Goal: Transaction & Acquisition: Purchase product/service

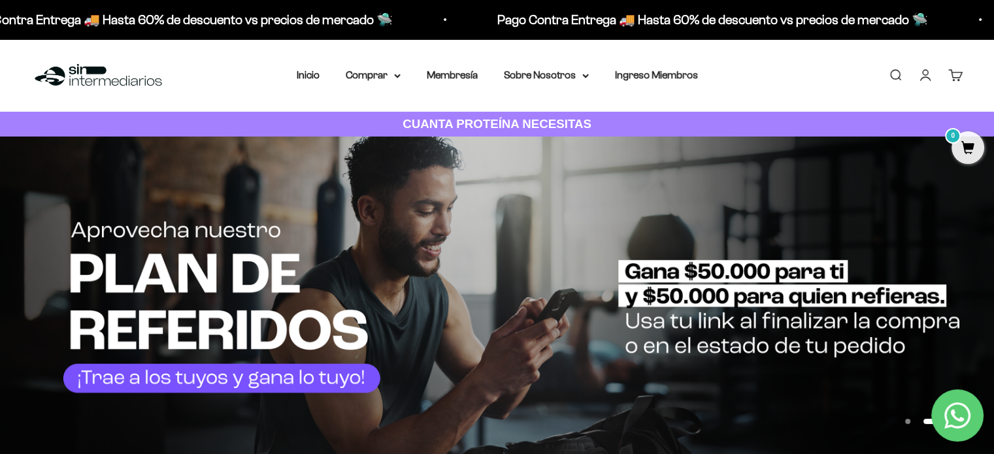
click at [900, 76] on link "Buscar" at bounding box center [895, 75] width 14 height 14
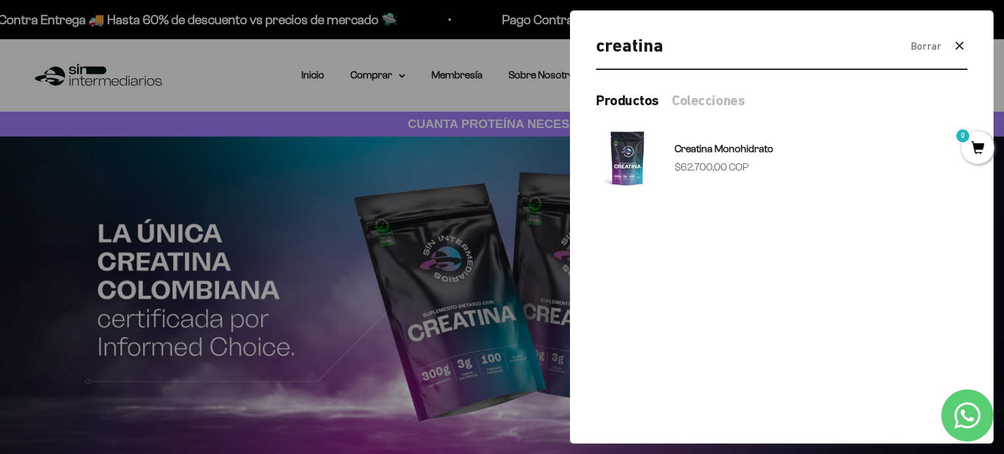
type input "creatina"
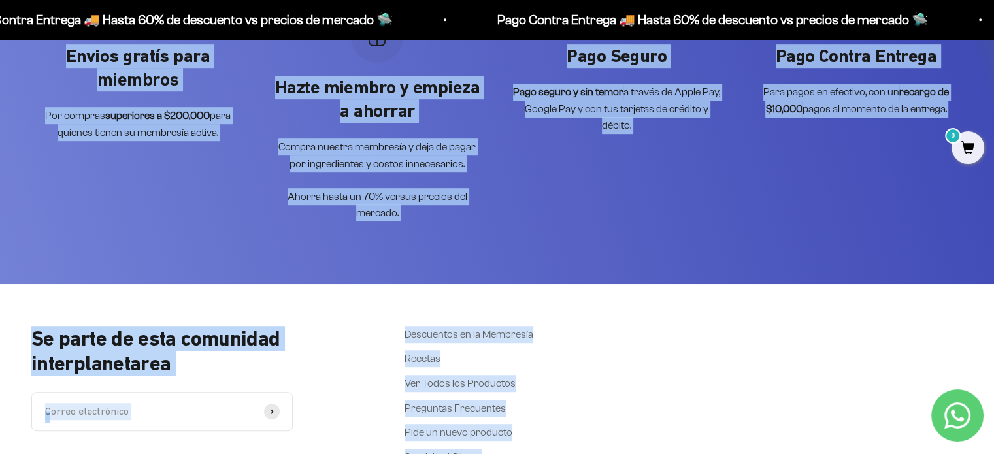
scroll to position [988, 0]
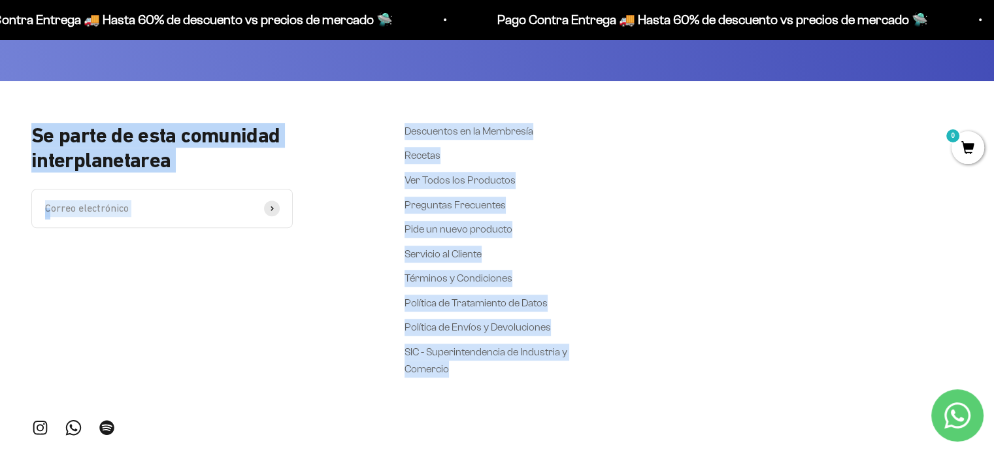
drag, startPoint x: 734, startPoint y: 257, endPoint x: 731, endPoint y: 468, distance: 210.4
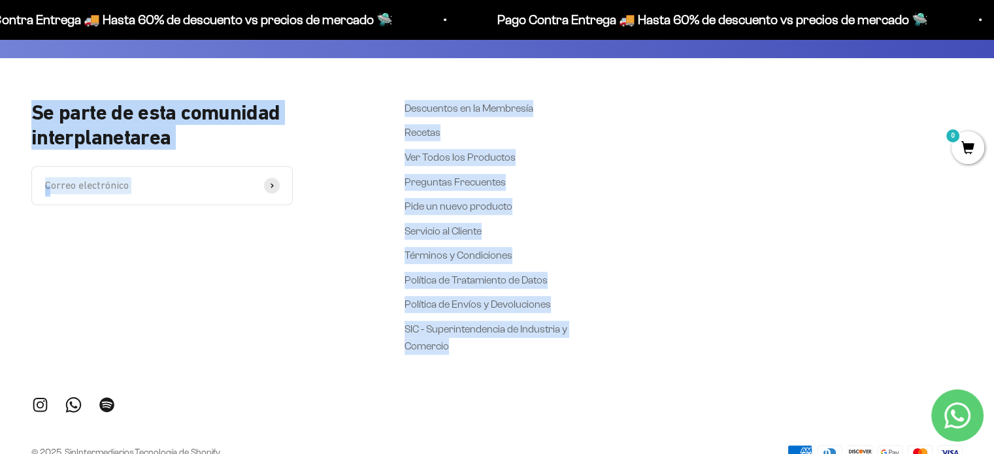
click at [617, 289] on div "Se parte de esta comunidad interplanetarea Correo electrónico Suscribirse Descu…" at bounding box center [496, 227] width 931 height 255
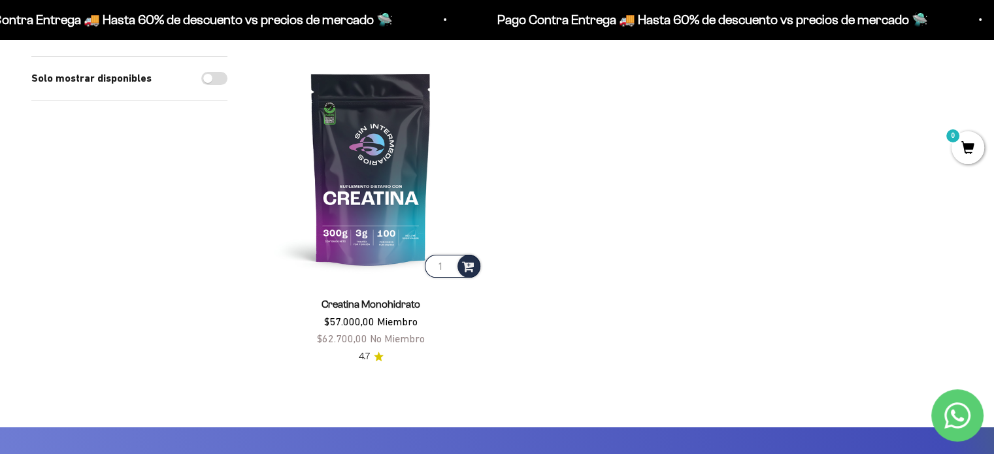
scroll to position [0, 0]
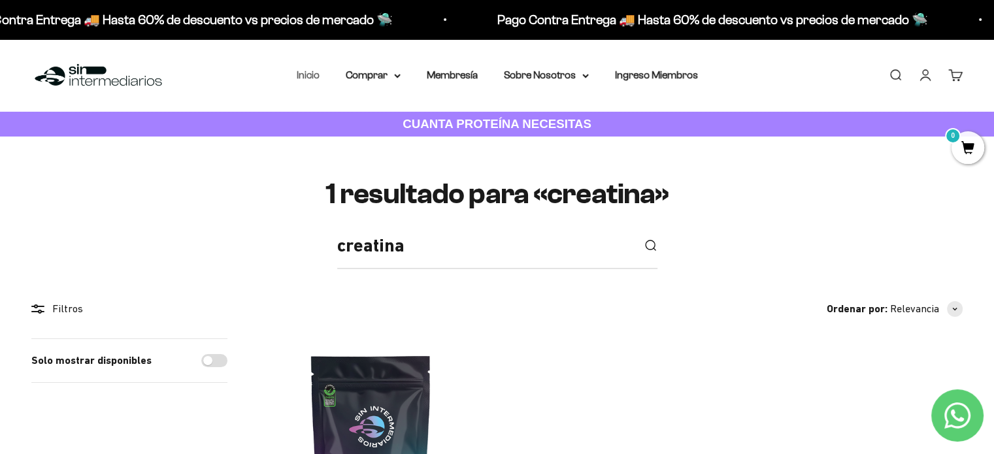
click at [306, 78] on link "Inicio" at bounding box center [308, 74] width 23 height 11
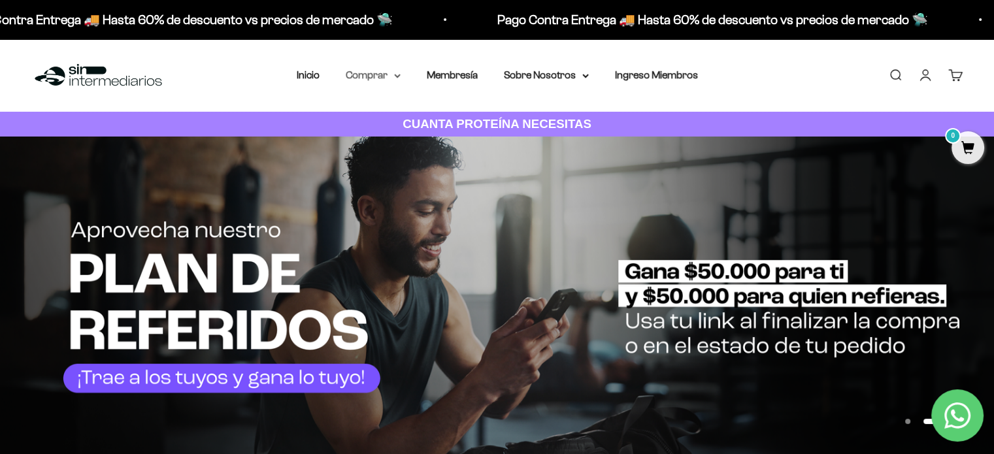
click at [395, 75] on icon at bounding box center [397, 75] width 5 height 3
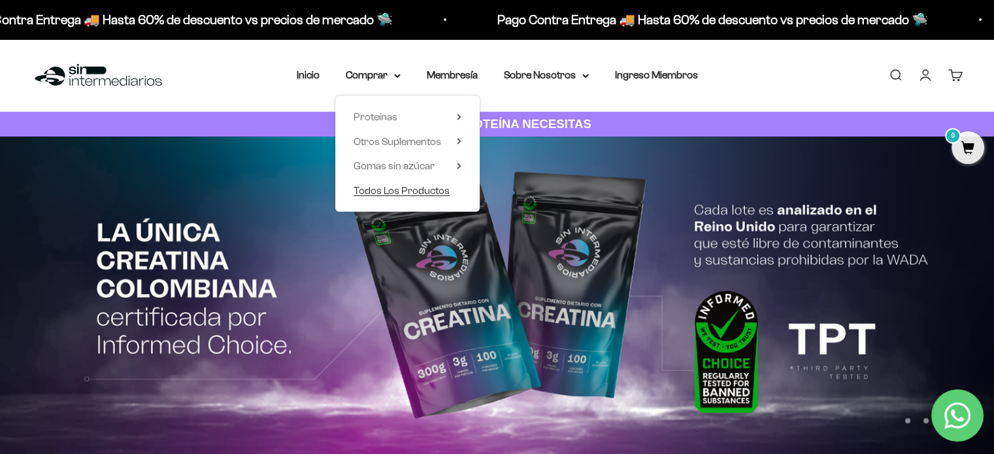
click at [412, 186] on span "Todos Los Productos" at bounding box center [401, 190] width 96 height 11
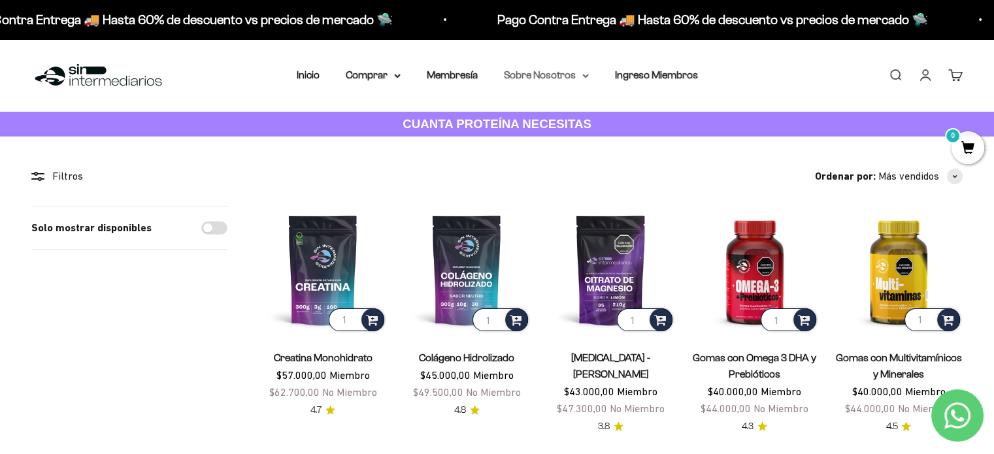
click at [578, 74] on summary "Sobre Nosotros" at bounding box center [546, 75] width 85 height 17
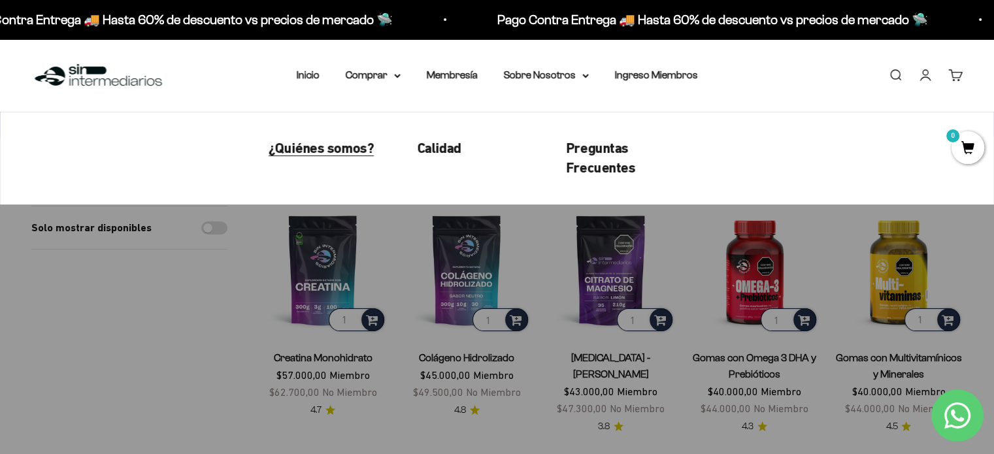
click at [350, 148] on span "¿Quiénes somos?" at bounding box center [321, 148] width 105 height 16
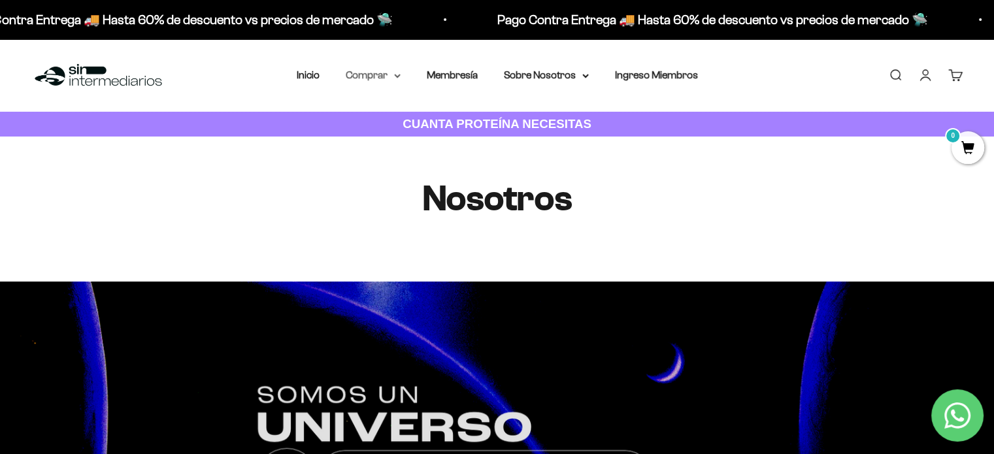
click at [397, 76] on icon at bounding box center [397, 75] width 5 height 3
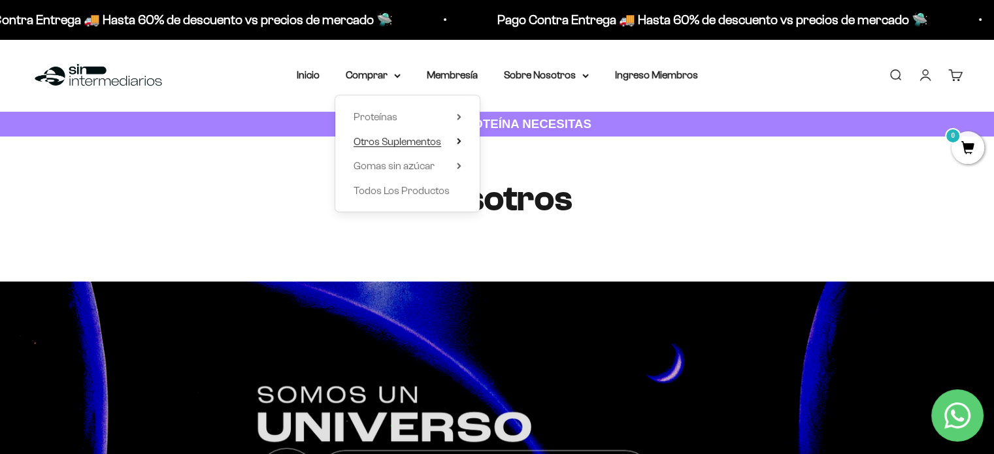
click at [388, 145] on span "Otros Suplementos" at bounding box center [397, 141] width 88 height 11
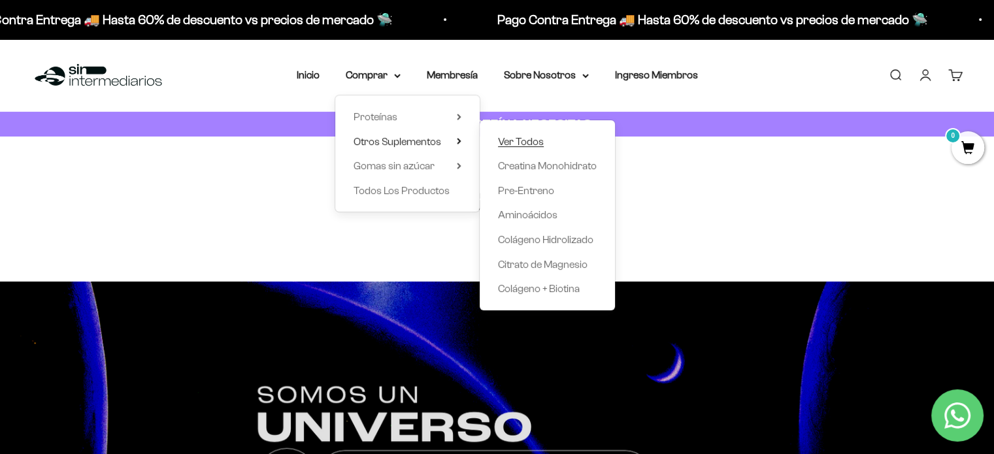
click at [517, 141] on span "Ver Todos" at bounding box center [521, 141] width 46 height 11
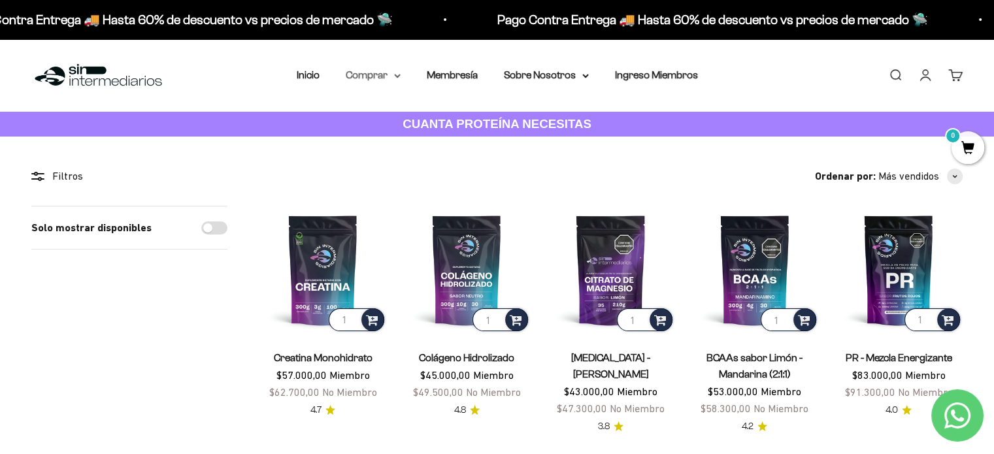
click at [394, 75] on icon at bounding box center [397, 76] width 7 height 5
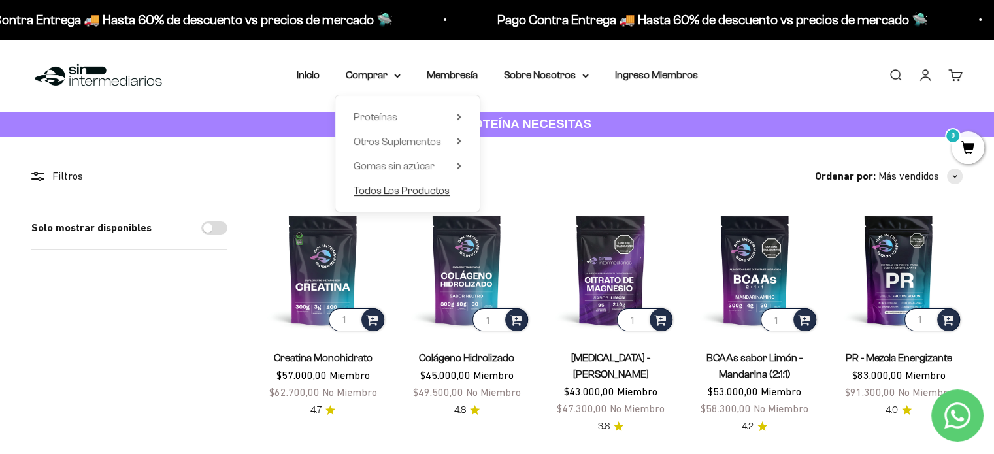
click at [425, 193] on span "Todos Los Productos" at bounding box center [401, 190] width 96 height 11
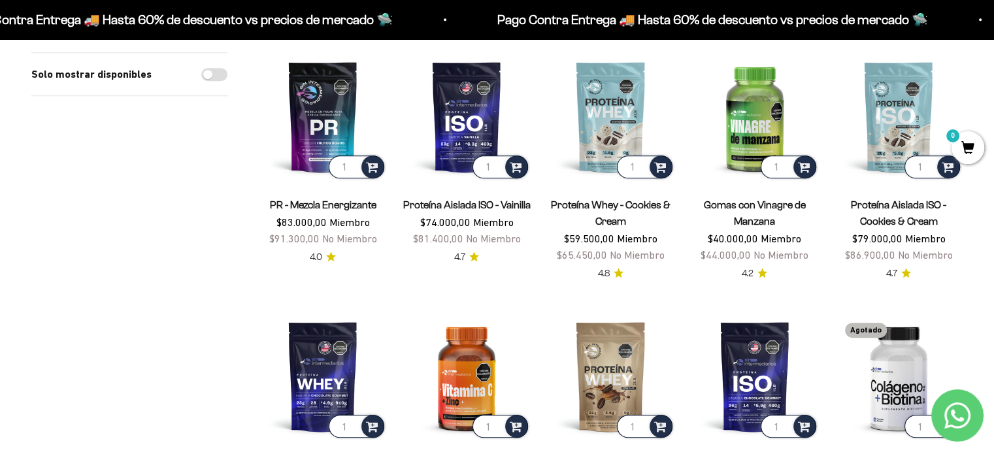
scroll to position [630, 0]
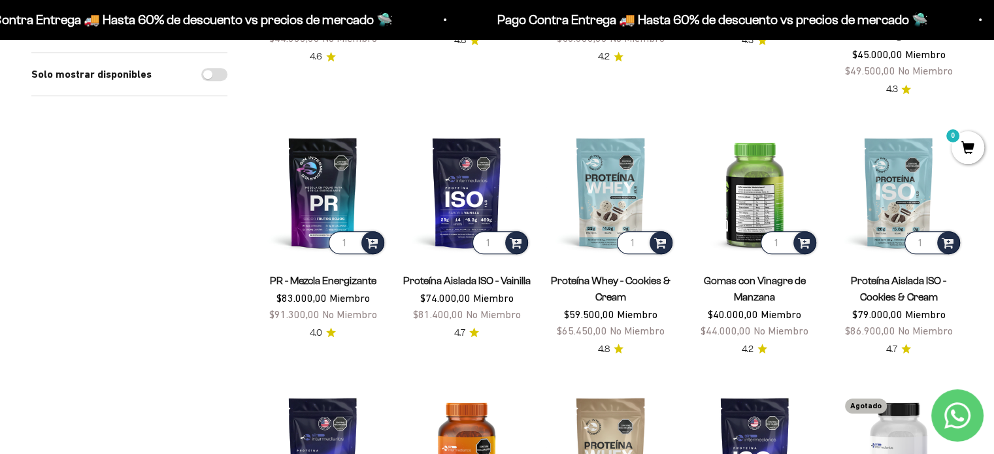
click at [775, 159] on img at bounding box center [755, 192] width 128 height 128
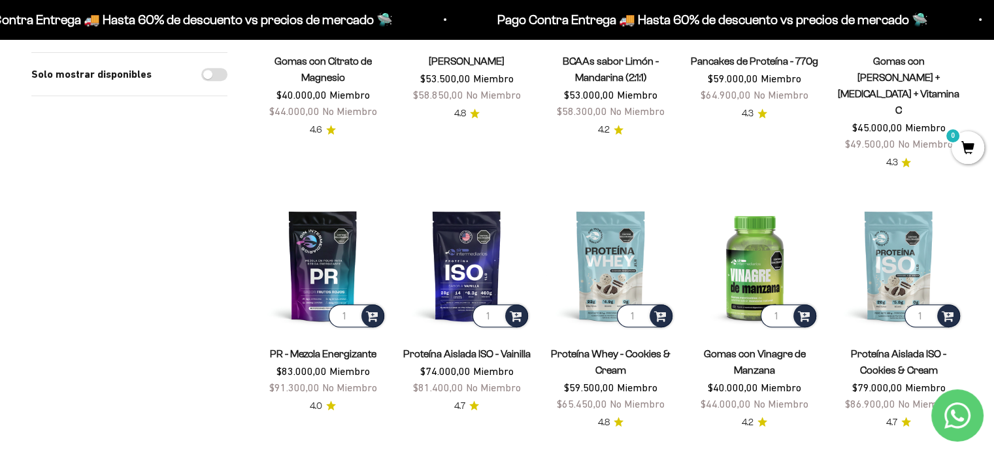
scroll to position [556, 0]
click at [754, 349] on link "Gomas con Vinagre de Manzana" at bounding box center [755, 362] width 102 height 27
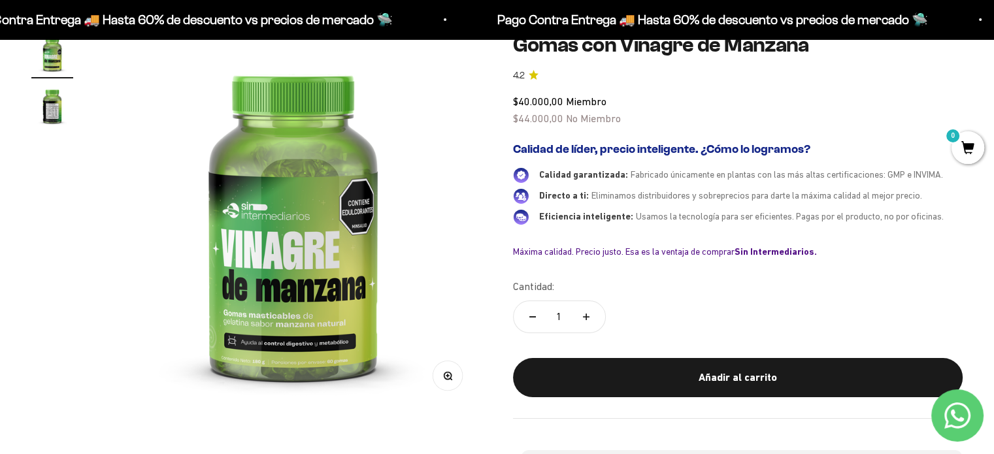
click at [321, 261] on img at bounding box center [293, 221] width 377 height 377
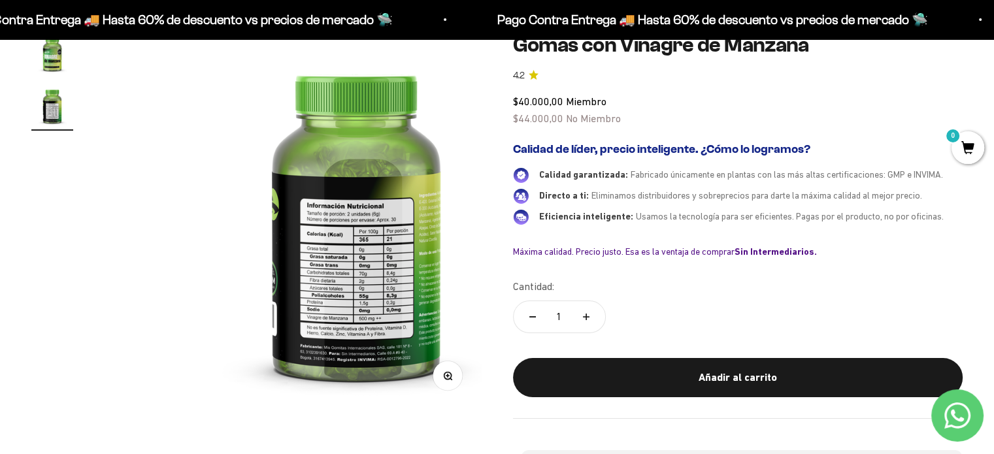
scroll to position [0, 392]
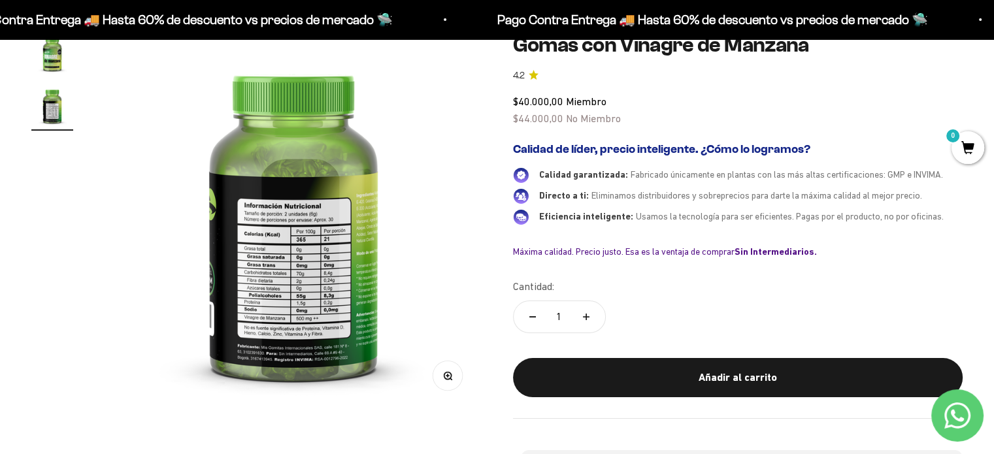
click at [321, 261] on img at bounding box center [293, 221] width 377 height 377
click at [369, 274] on img at bounding box center [293, 221] width 377 height 377
click at [423, 291] on img at bounding box center [293, 221] width 377 height 377
click at [280, 182] on img at bounding box center [293, 221] width 377 height 377
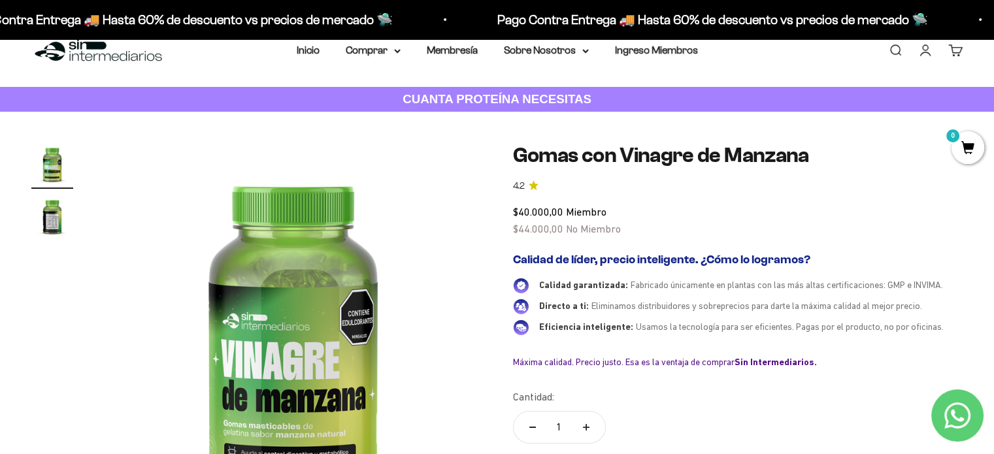
scroll to position [0, 0]
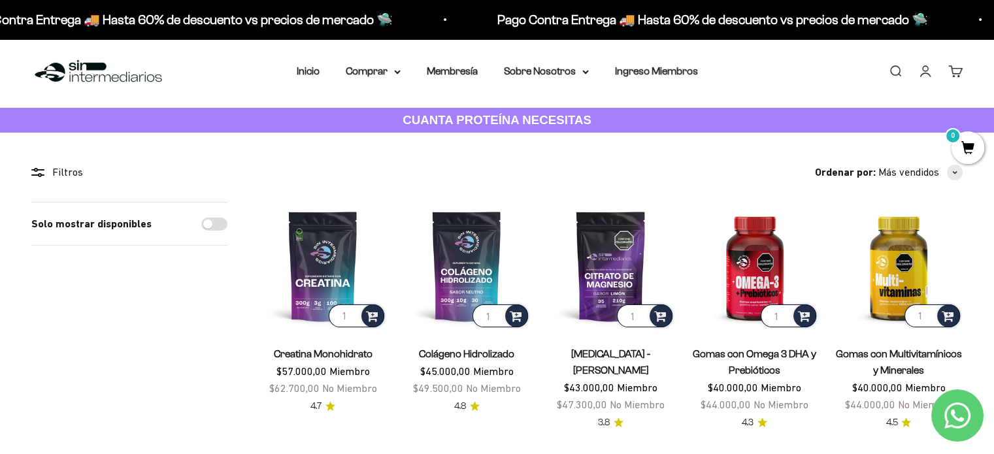
scroll to position [41, 0]
